Goal: Transaction & Acquisition: Subscribe to service/newsletter

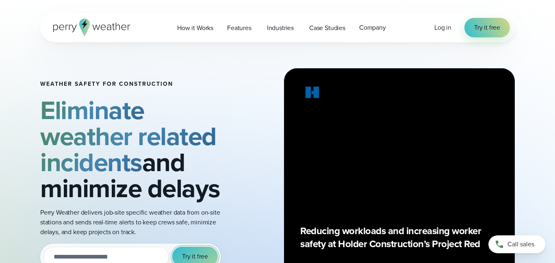
click at [204, 251] on span "Try it free" at bounding box center [195, 256] width 26 height 10
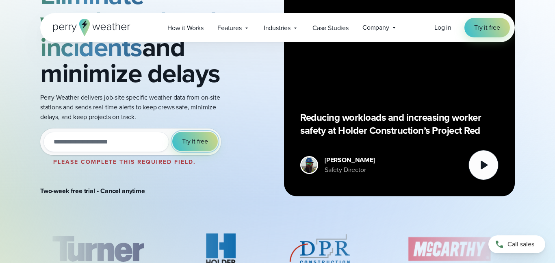
scroll to position [103, 0]
click at [136, 145] on input "email" at bounding box center [106, 142] width 126 height 20
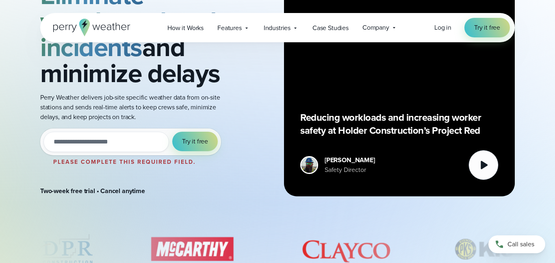
click at [124, 139] on input "email" at bounding box center [106, 142] width 126 height 20
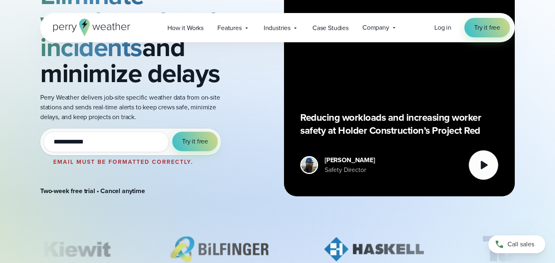
click at [135, 142] on input "**********" at bounding box center [106, 142] width 126 height 20
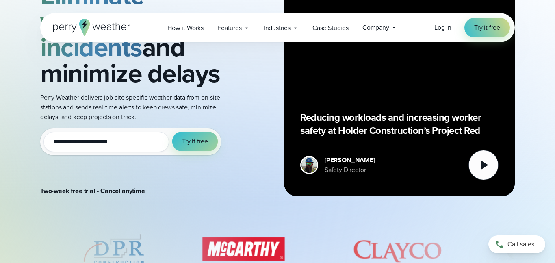
type input "**********"
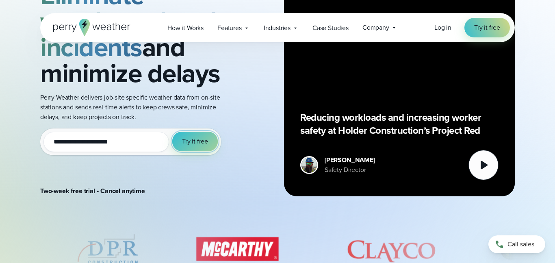
click at [197, 138] on span "Try it free" at bounding box center [195, 142] width 26 height 10
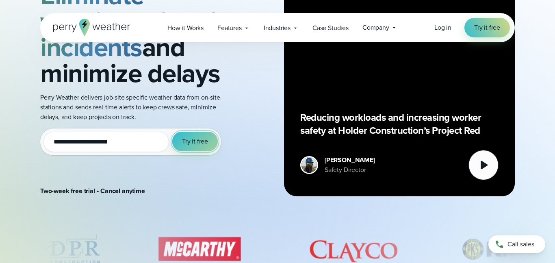
click at [201, 140] on span "Try it free" at bounding box center [195, 142] width 26 height 10
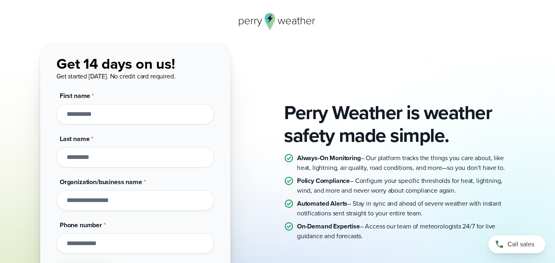
scroll to position [22, 0]
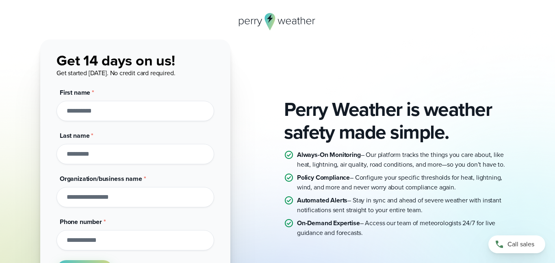
click at [165, 106] on input "First name *" at bounding box center [135, 111] width 158 height 20
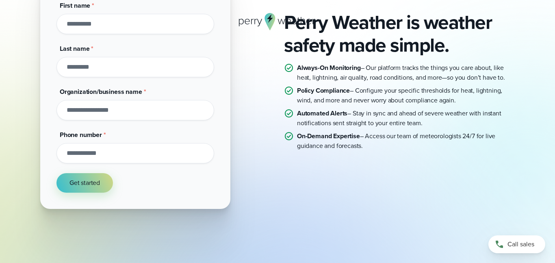
scroll to position [112, 0]
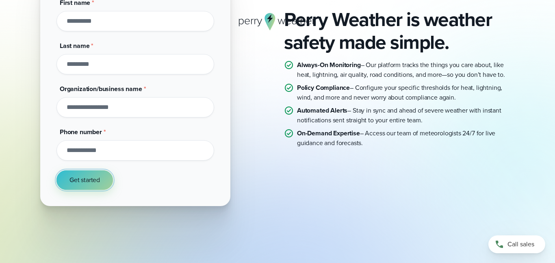
click at [94, 181] on button "Get started" at bounding box center [84, 180] width 56 height 20
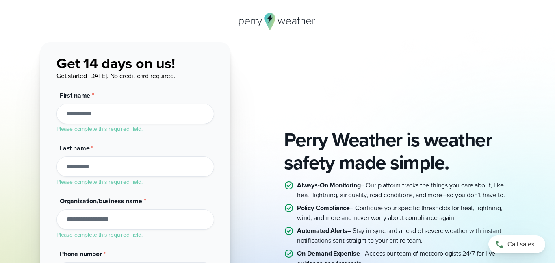
scroll to position [0, 0]
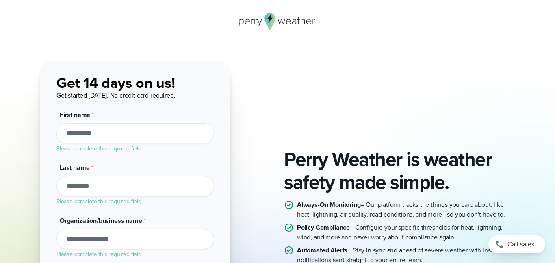
click at [124, 132] on input "First name *" at bounding box center [135, 133] width 158 height 20
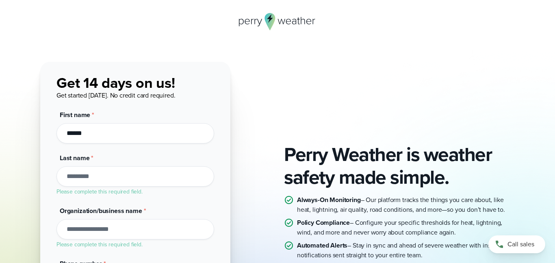
type input "******"
click at [95, 176] on input "Last name *" at bounding box center [135, 176] width 158 height 20
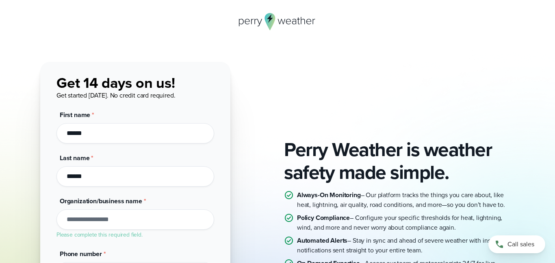
type input "******"
click at [101, 222] on input "Organization/business name *" at bounding box center [135, 219] width 158 height 20
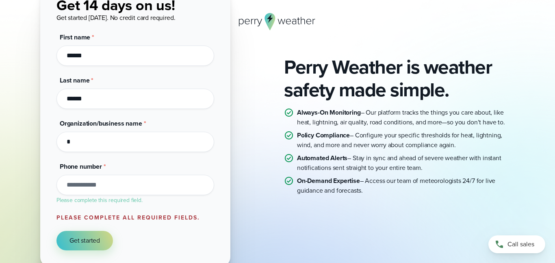
scroll to position [73, 0]
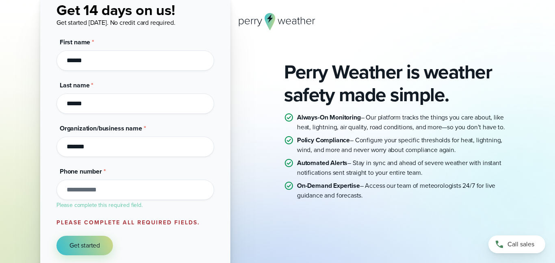
type input "*******"
click at [125, 190] on input "Phone number *" at bounding box center [135, 190] width 158 height 20
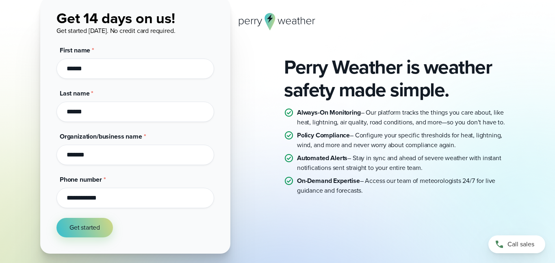
scroll to position [60, 0]
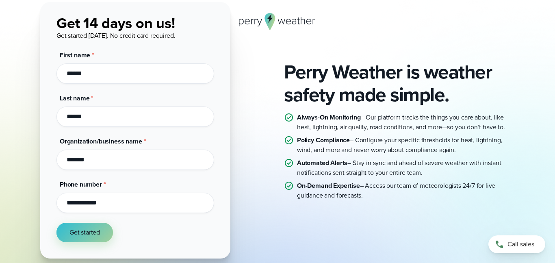
type input "**********"
click at [91, 232] on span "Get started" at bounding box center [84, 233] width 30 height 10
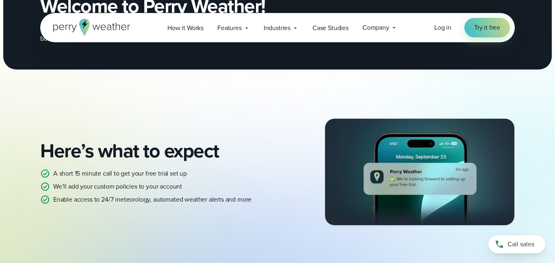
scroll to position [93, 0]
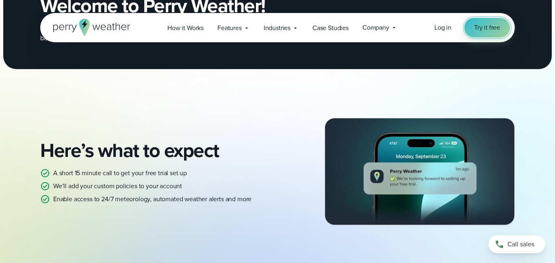
click at [488, 30] on span "Try it free" at bounding box center [487, 28] width 26 height 10
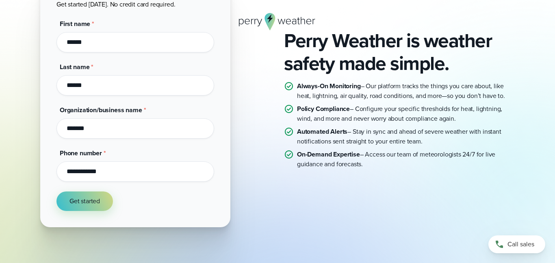
scroll to position [145, 0]
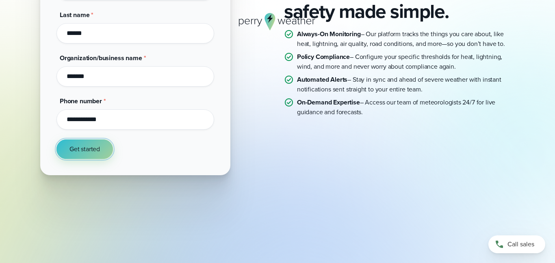
click at [80, 152] on span "Get started" at bounding box center [84, 149] width 30 height 10
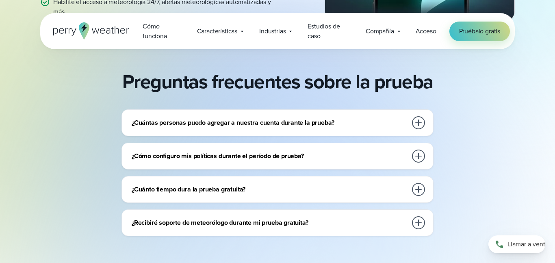
scroll to position [297, 0]
click at [419, 119] on div at bounding box center [418, 123] width 13 height 13
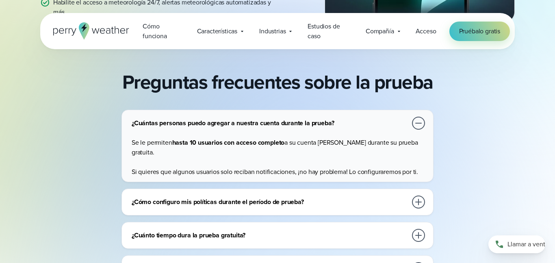
click at [410, 119] on div "¿Cuántas personas puedo agregar a nuestra cuenta durante la prueba?" at bounding box center [279, 123] width 295 height 16
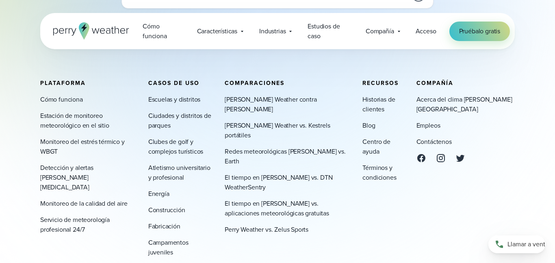
scroll to position [609, 0]
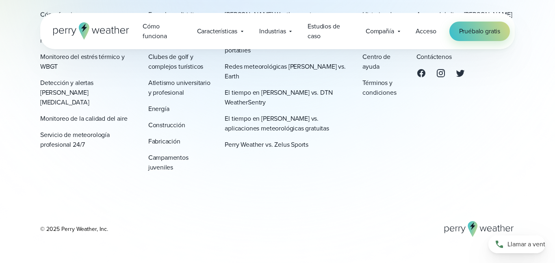
click at [347, 221] on div "© 2025 Perry Weather, Inc." at bounding box center [277, 229] width 475 height 16
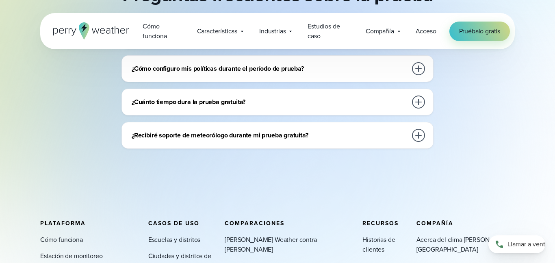
scroll to position [383, 0]
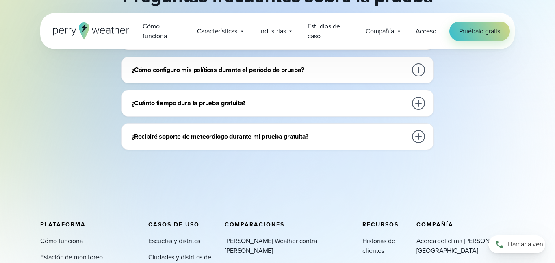
click at [313, 133] on h3 "¿Recibiré soporte de meteorólogo durante mi prueba gratuita?" at bounding box center [269, 137] width 275 height 10
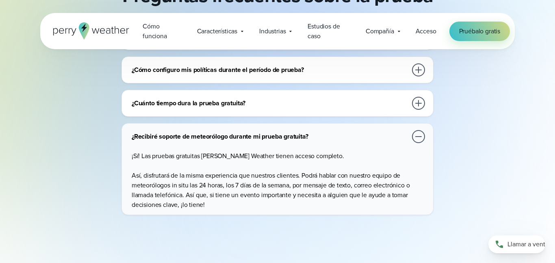
click at [310, 133] on h3 "¿Recibiré soporte de meteorólogo durante mi prueba gratuita?" at bounding box center [269, 137] width 275 height 10
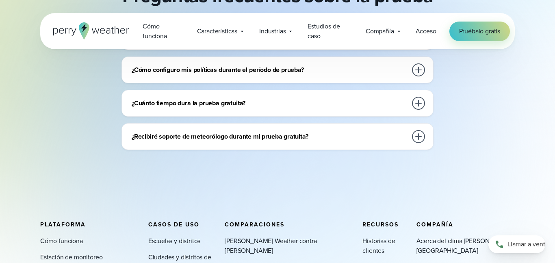
click at [309, 98] on div "¿Cuánto tiempo dura la prueba gratuita?" at bounding box center [279, 103] width 295 height 16
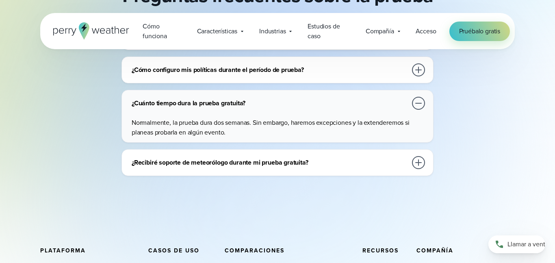
click at [309, 98] on div "¿Cuánto tiempo dura la prueba gratuita?" at bounding box center [279, 103] width 295 height 16
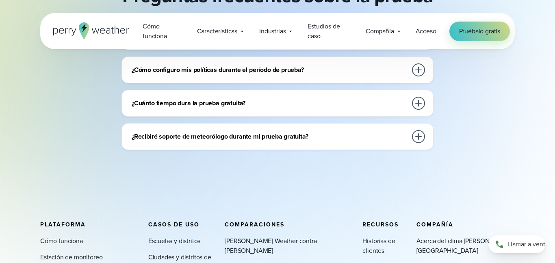
click at [320, 78] on div "¿Cómo configuro mis políticas durante el período de prueba? Puedes configurarla…" at bounding box center [277, 69] width 312 height 27
click at [321, 74] on h3 "¿Cómo configuro mis políticas durante el período de prueba?" at bounding box center [269, 70] width 275 height 10
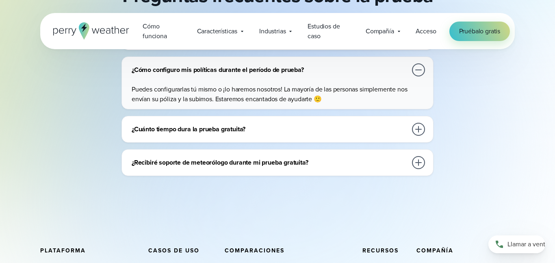
click at [329, 68] on h3 "¿Cómo configuro mis políticas durante el período de prueba?" at bounding box center [269, 70] width 275 height 10
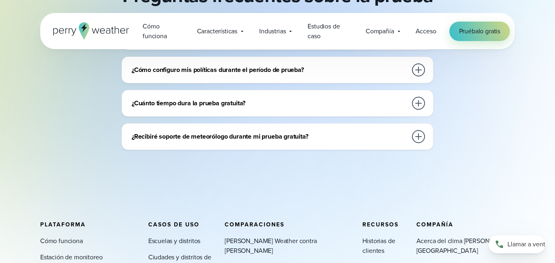
click at [329, 68] on h3 "¿Cómo configuro mis políticas durante el período de prueba?" at bounding box center [269, 70] width 275 height 10
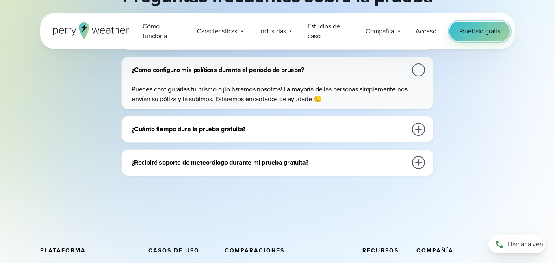
click at [484, 33] on font "Pruébalo gratis" at bounding box center [479, 30] width 41 height 9
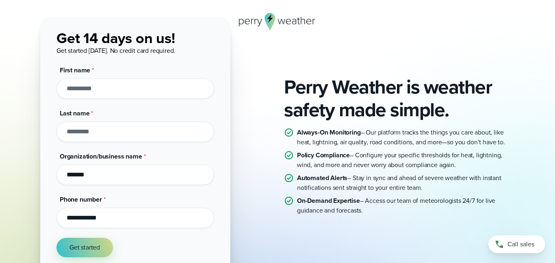
scroll to position [46, 0]
